Goal: Task Accomplishment & Management: Complete application form

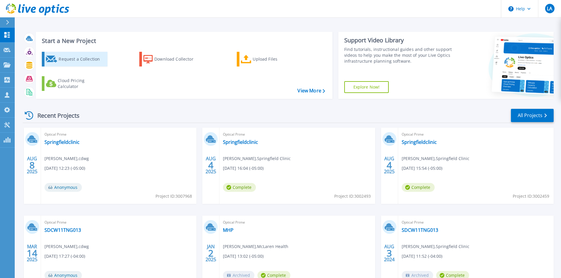
click at [72, 60] on div "Request a Collection" at bounding box center [82, 59] width 47 height 12
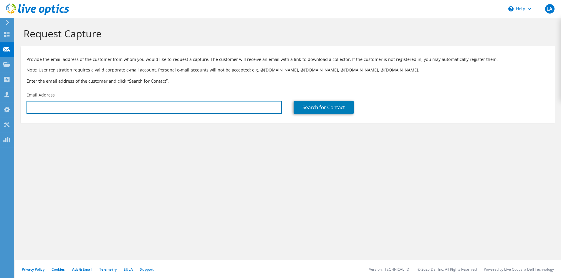
type input "[EMAIL_ADDRESS][DOMAIN_NAME]"
drag, startPoint x: 89, startPoint y: 107, endPoint x: 26, endPoint y: 98, distance: 64.1
click at [26, 98] on div "Email Address [EMAIL_ADDRESS][DOMAIN_NAME]" at bounding box center [154, 103] width 267 height 28
click at [174, 105] on input "text" at bounding box center [153, 107] width 255 height 13
type input "[EMAIL_ADDRESS][DOMAIN_NAME]"
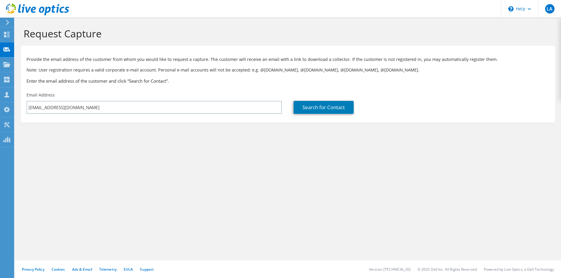
click at [232, 157] on div "Request Capture Provide the email address of the customer from whom you would l…" at bounding box center [288, 148] width 546 height 260
click at [317, 112] on link "Search for Contact" at bounding box center [323, 107] width 60 height 13
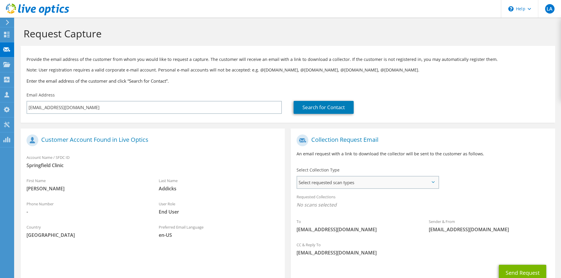
click at [378, 185] on span "Select requested scan types" at bounding box center [367, 183] width 141 height 12
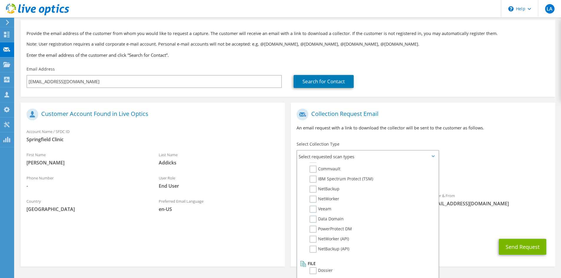
scroll to position [44, 0]
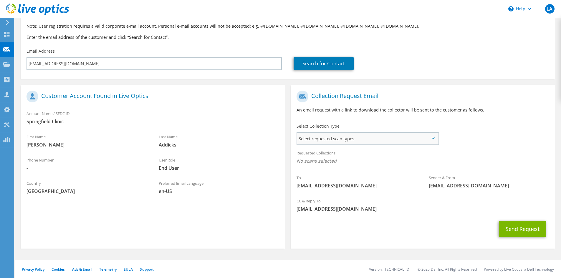
click at [432, 134] on span "Select requested scan types" at bounding box center [367, 139] width 141 height 12
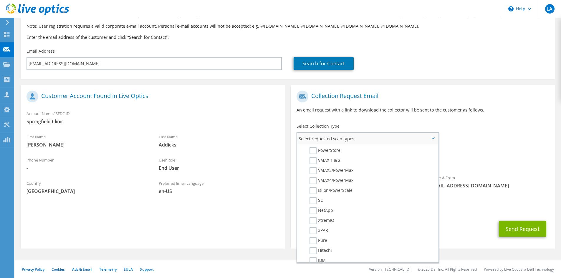
scroll to position [0, 0]
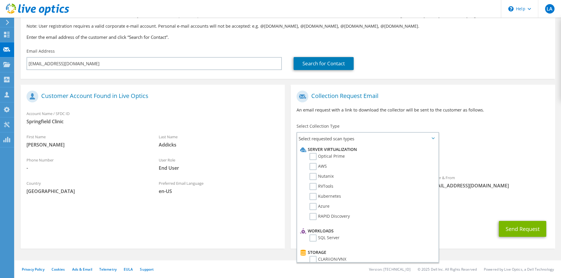
click at [492, 137] on div "To [EMAIL_ADDRESS][DOMAIN_NAME] Sender & From [EMAIL_ADDRESS][DOMAIN_NAME]" at bounding box center [422, 141] width 264 height 107
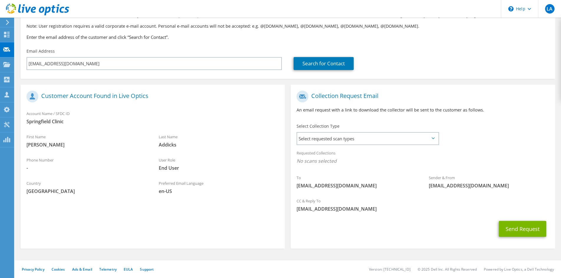
click at [502, 134] on div "To [EMAIL_ADDRESS][DOMAIN_NAME] Sender & From [EMAIL_ADDRESS][DOMAIN_NAME]" at bounding box center [422, 141] width 264 height 107
click at [423, 143] on span "Select requested scan types" at bounding box center [367, 139] width 141 height 12
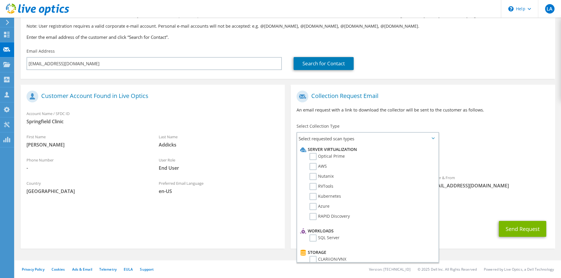
click at [493, 132] on div "To [EMAIL_ADDRESS][DOMAIN_NAME] Sender & From [EMAIL_ADDRESS][DOMAIN_NAME]" at bounding box center [422, 141] width 264 height 107
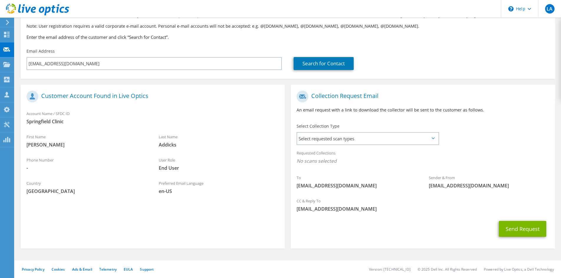
click at [457, 52] on div "Search for Contact" at bounding box center [420, 59] width 267 height 28
click at [459, 51] on div "Search for Contact" at bounding box center [420, 59] width 267 height 28
